Goal: Task Accomplishment & Management: Manage account settings

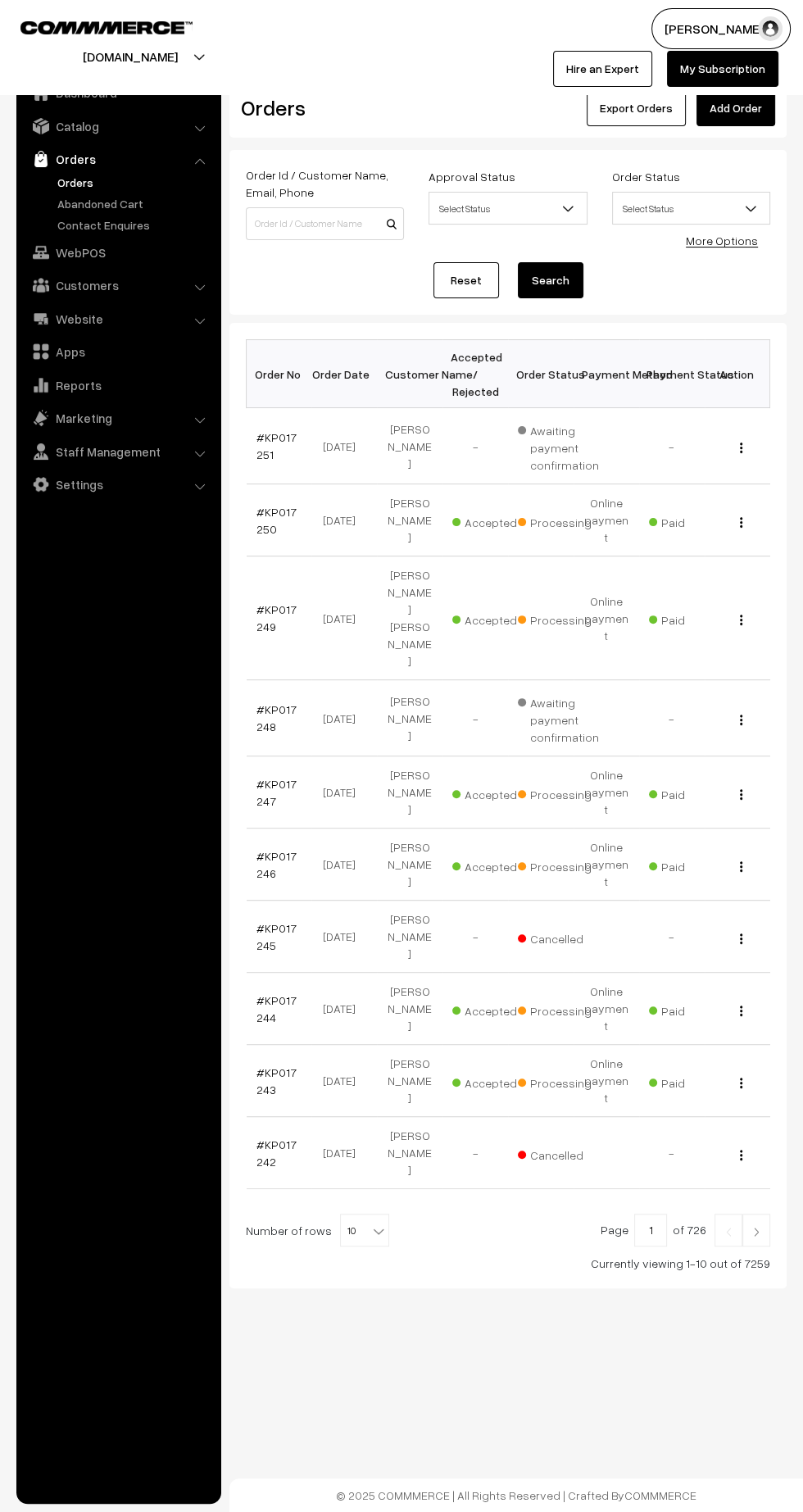
click at [754, 1227] on img at bounding box center [756, 1232] width 14 height 10
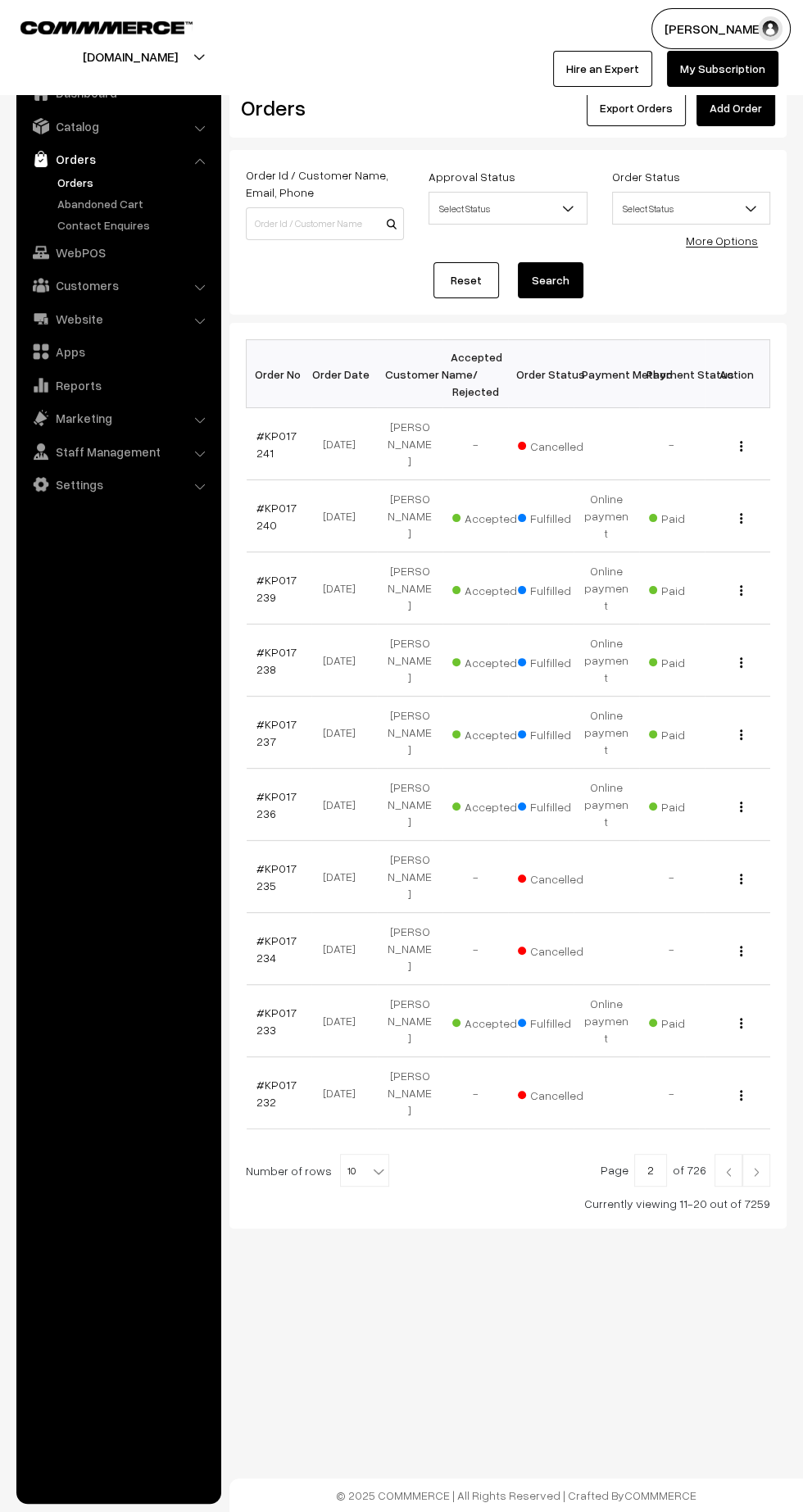
click at [729, 1167] on img at bounding box center [728, 1172] width 14 height 10
